Goal: Find specific page/section: Find specific page/section

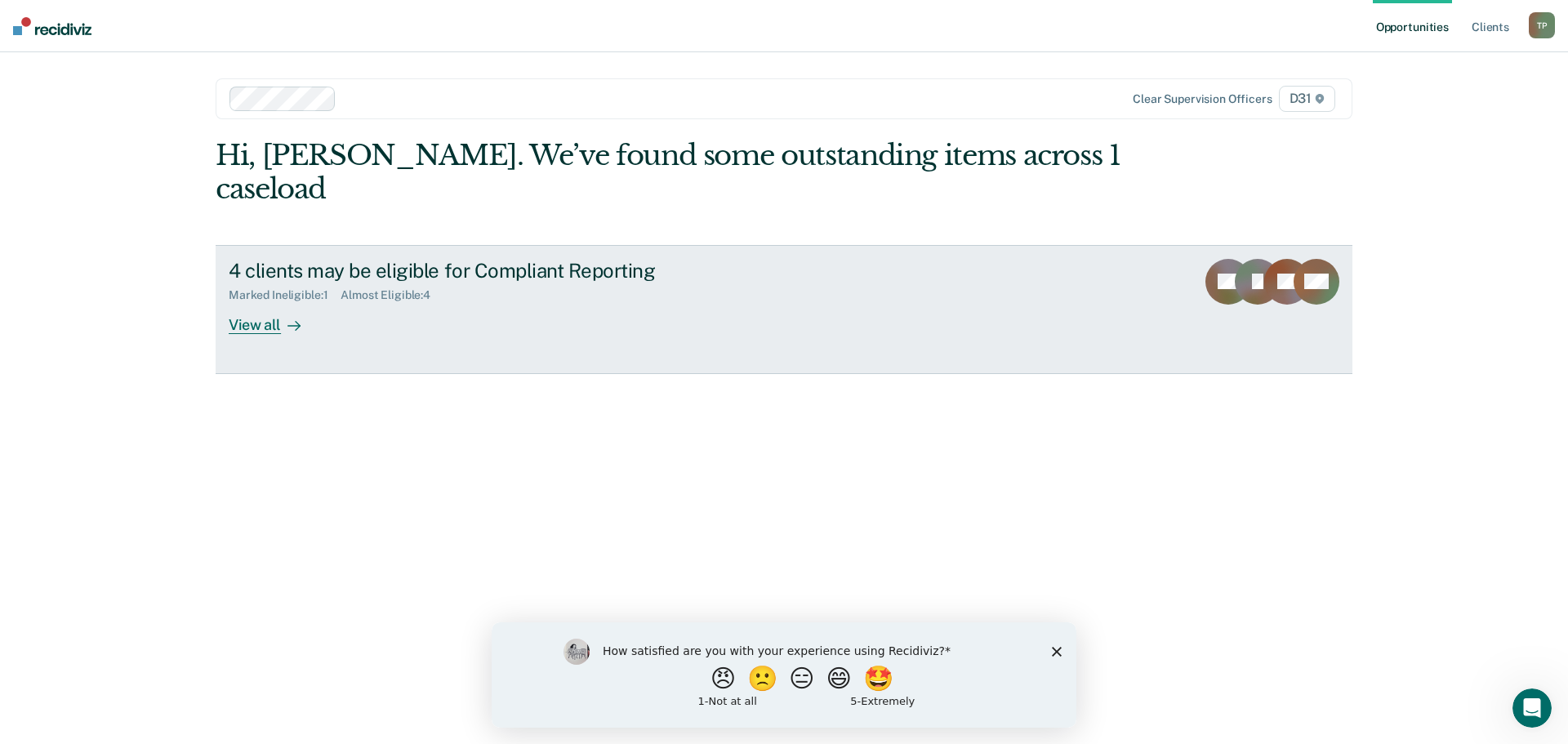
click at [262, 302] on div "View all" at bounding box center [274, 318] width 91 height 32
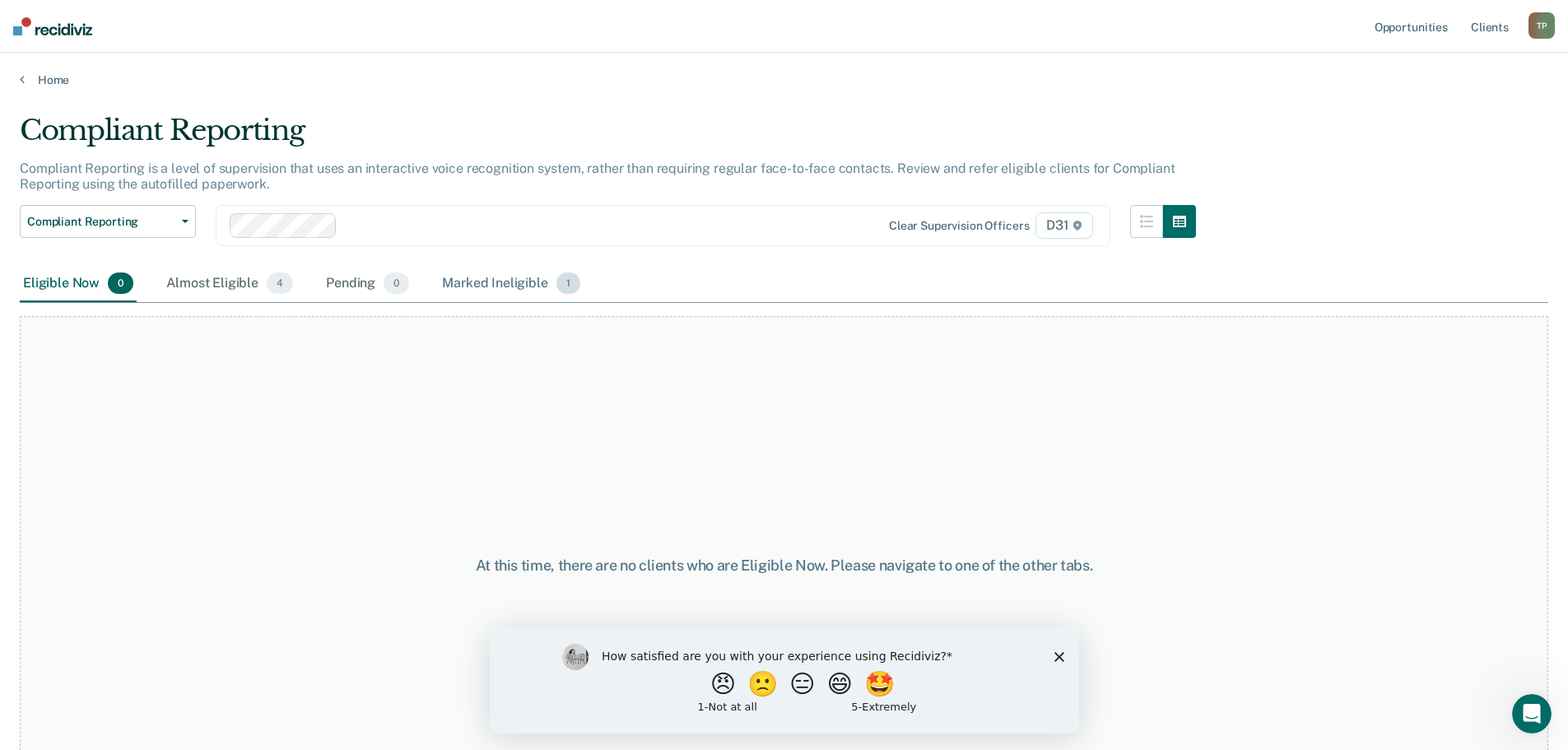
click at [456, 292] on div "Marked Ineligible 1" at bounding box center [511, 284] width 145 height 37
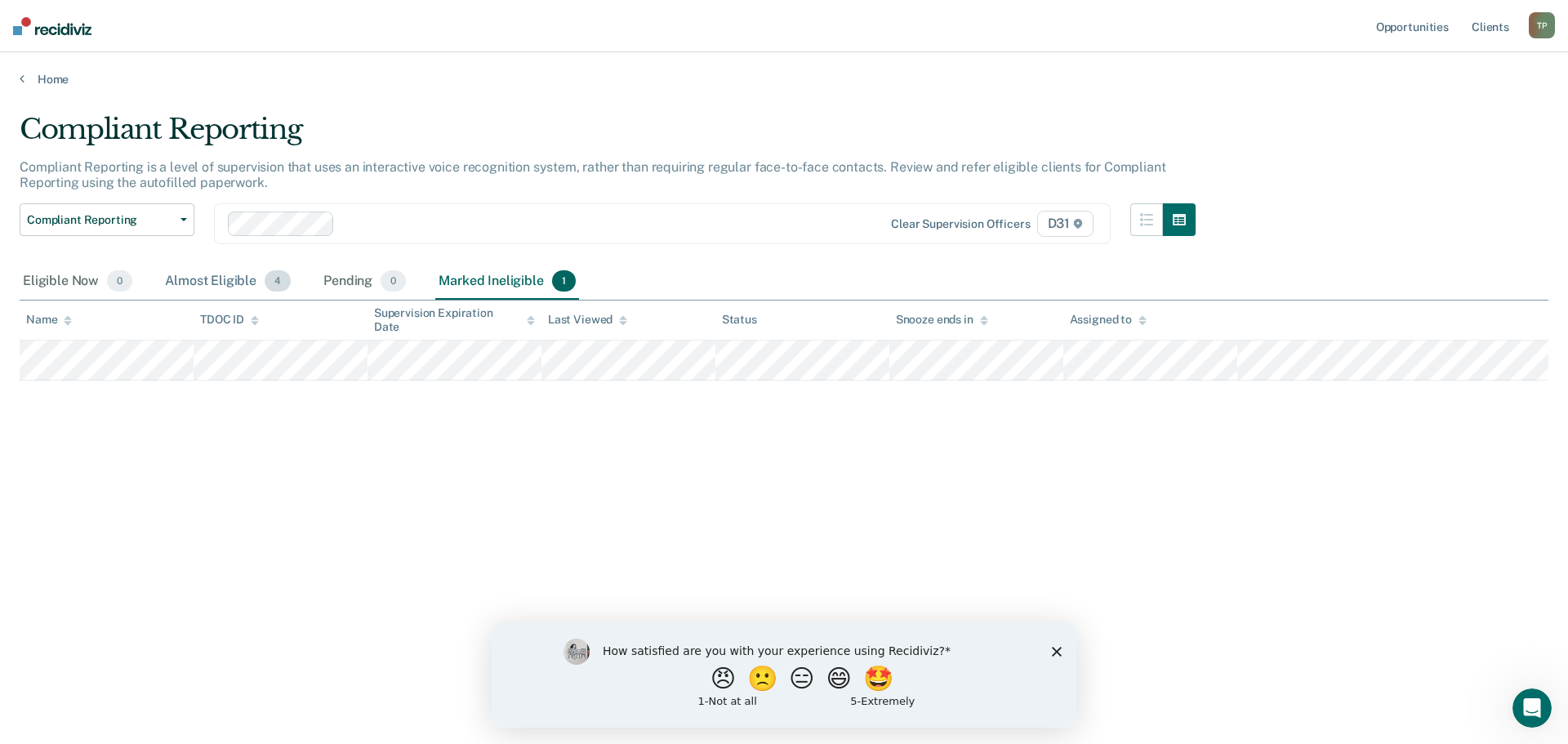
click at [214, 287] on div "Almost Eligible 4" at bounding box center [228, 282] width 132 height 36
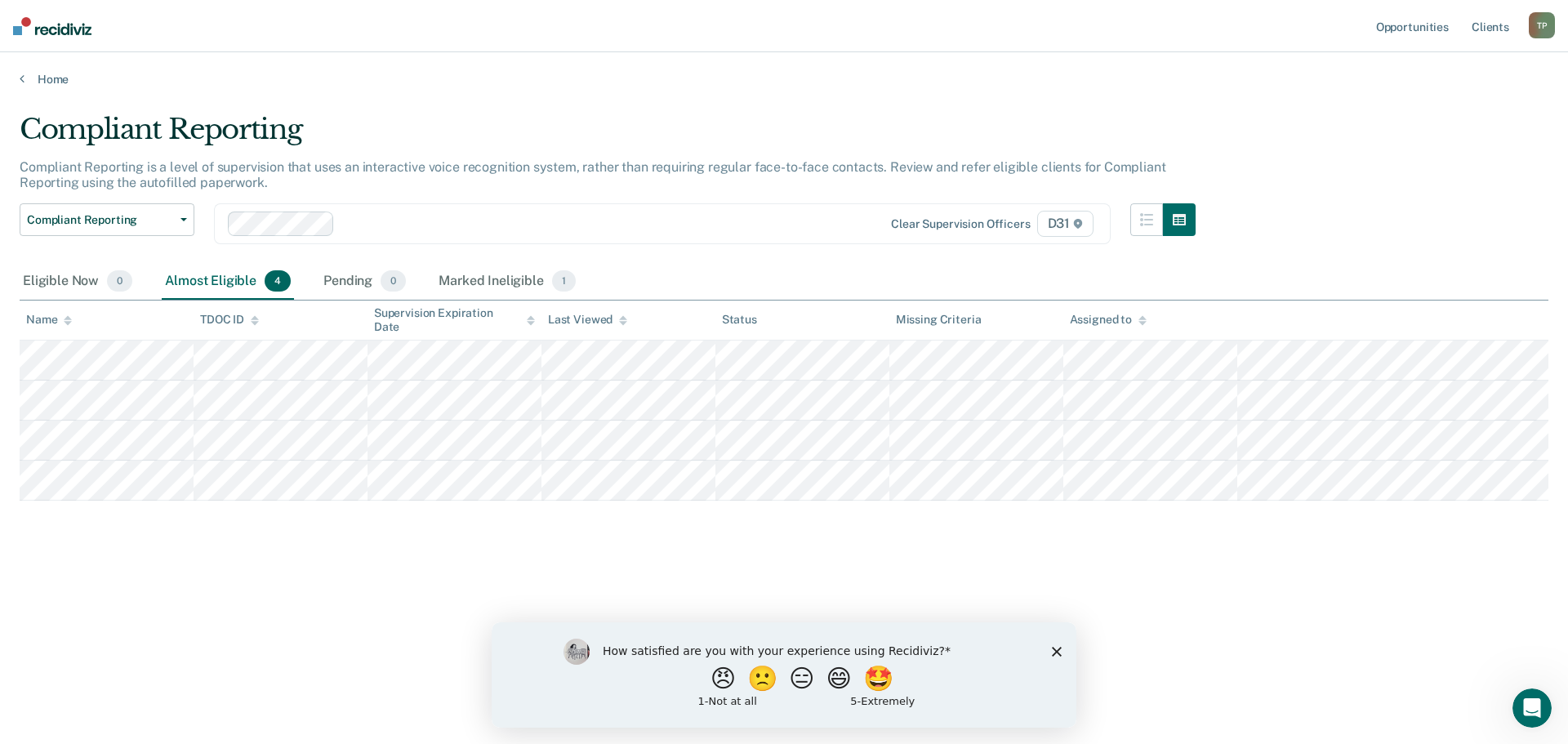
click at [1053, 644] on div "How satisfied are you with your experience using Recidiviz? 😠 🙁 😑 😄 🤩 1 - Not a…" at bounding box center [784, 673] width 585 height 105
click at [1053, 652] on icon "Close survey" at bounding box center [1057, 650] width 10 height 10
